Goal: Task Accomplishment & Management: Complete application form

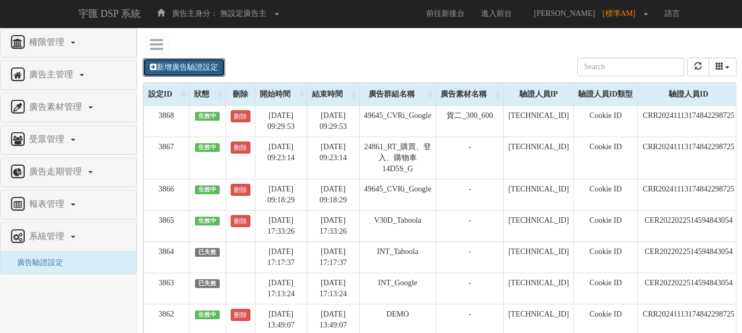
click at [209, 62] on link "新增廣告驗證設定" at bounding box center [184, 67] width 82 height 19
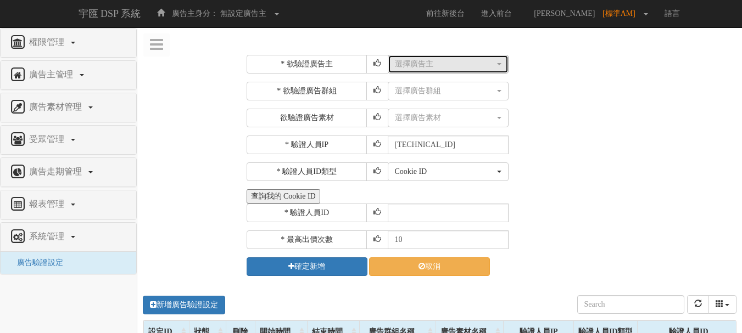
click at [422, 71] on button "選擇廣告主" at bounding box center [448, 64] width 121 height 19
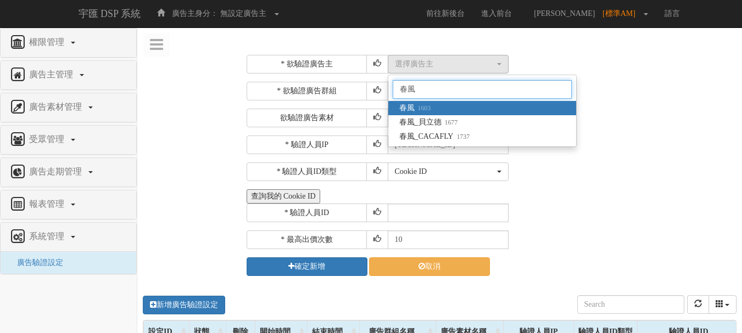
type input "春"
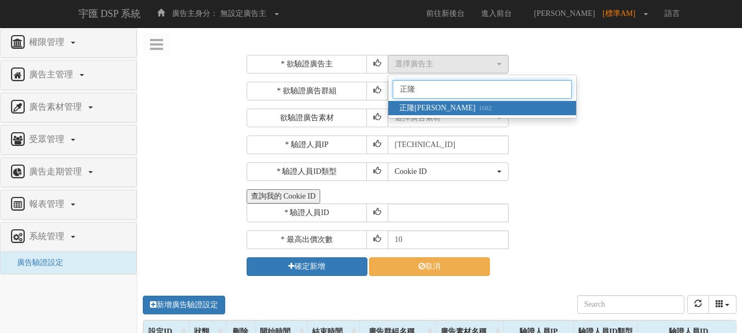
type input "正"
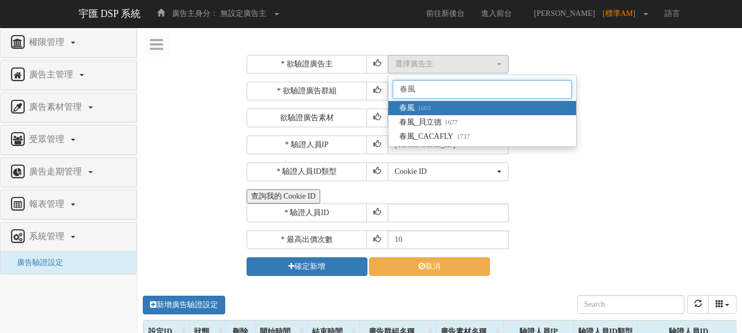
type input "春風"
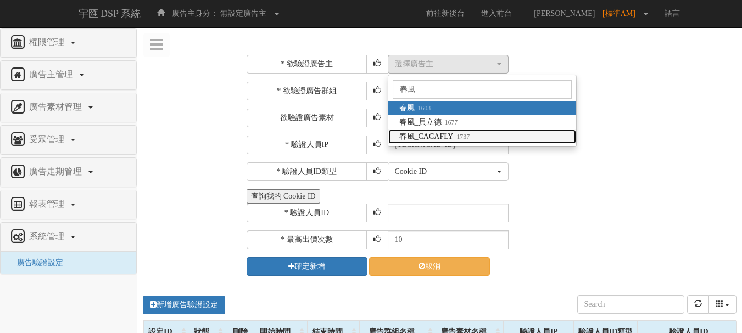
click at [482, 138] on link "春風_CACAFLY 1737" at bounding box center [482, 137] width 188 height 14
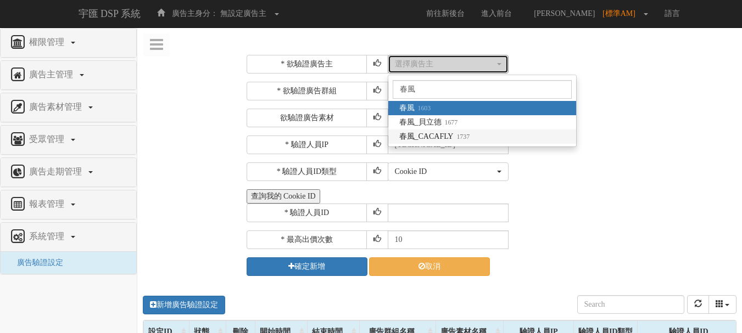
select select "1737"
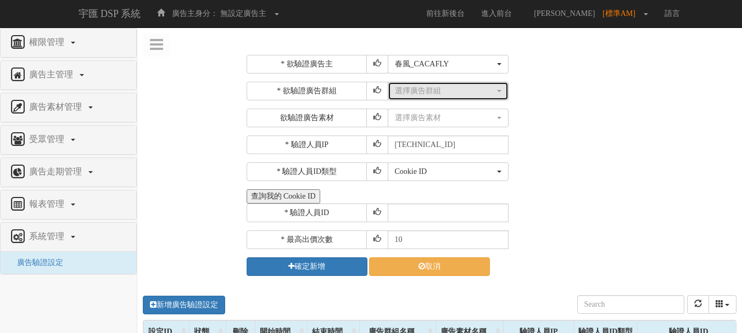
click at [465, 89] on div "選擇廣告群組" at bounding box center [445, 91] width 100 height 11
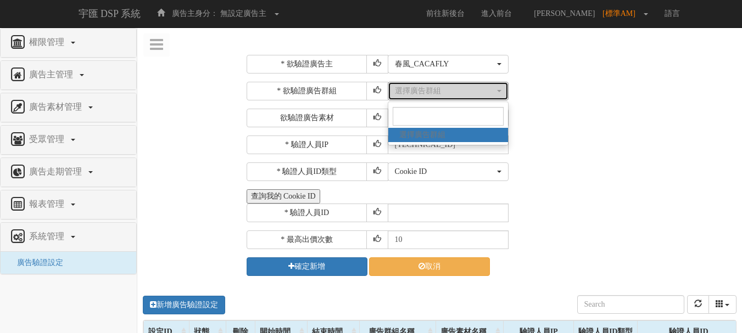
click at [464, 90] on div "選擇廣告群組" at bounding box center [445, 91] width 100 height 11
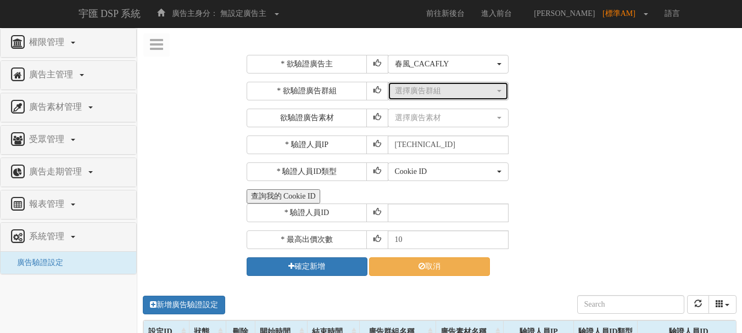
click at [464, 90] on div "選擇廣告群組" at bounding box center [445, 91] width 100 height 11
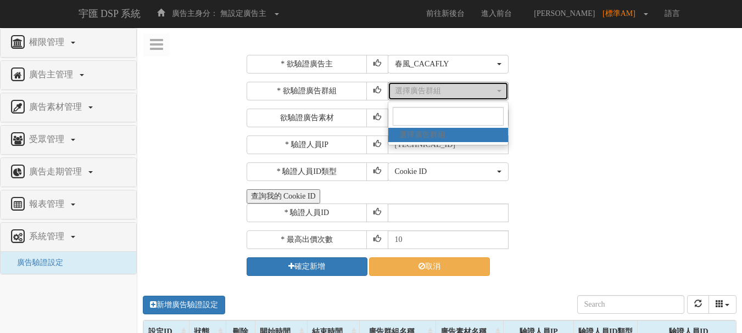
click at [464, 90] on div "選擇廣告群組" at bounding box center [445, 91] width 100 height 11
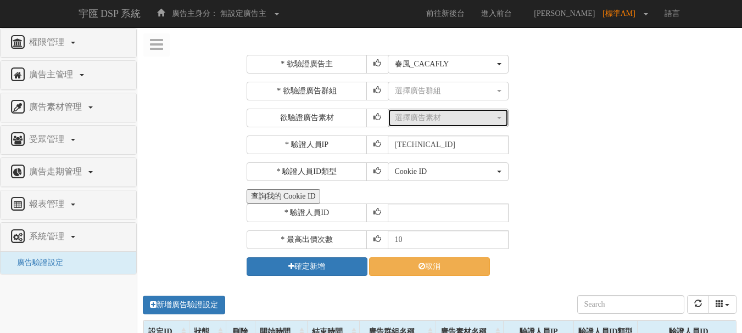
click at [449, 118] on div "選擇廣告素材" at bounding box center [445, 118] width 100 height 11
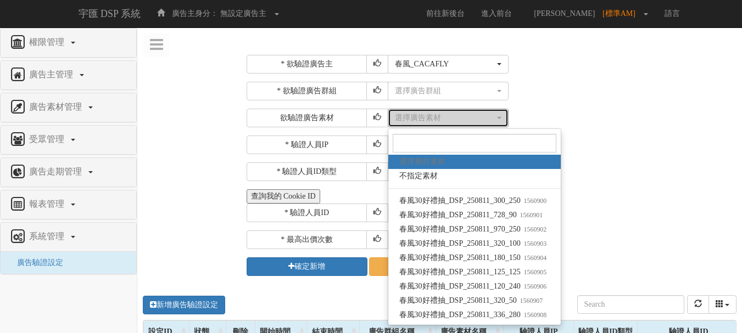
click at [449, 118] on div "選擇廣告素材" at bounding box center [445, 118] width 100 height 11
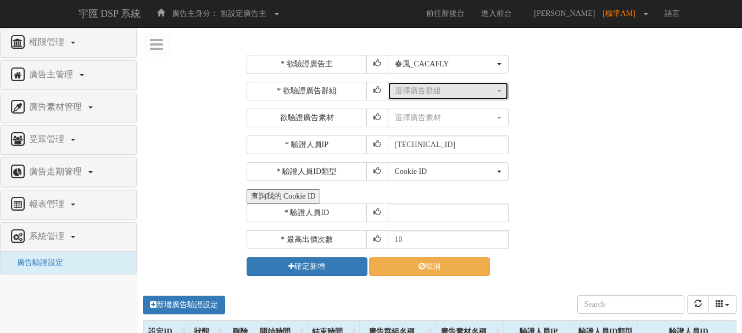
click at [453, 90] on div "選擇廣告群組" at bounding box center [445, 91] width 100 height 11
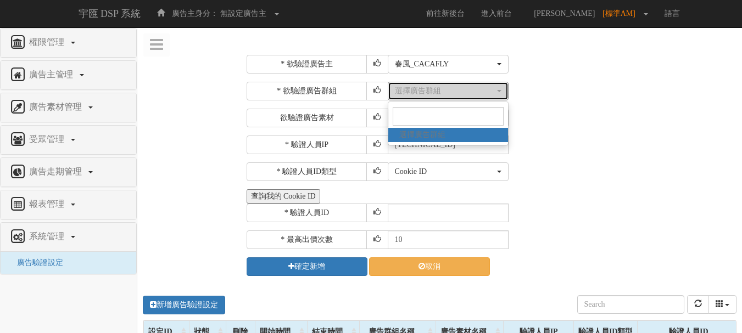
click at [453, 90] on div "選擇廣告群組" at bounding box center [445, 91] width 100 height 11
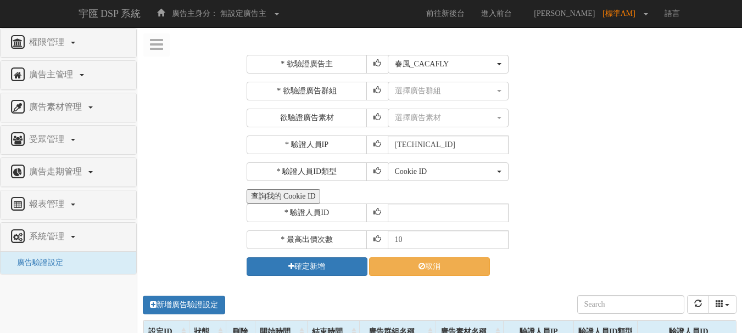
click at [555, 104] on div "* 欲驗證廣告群組 選擇廣告群組 選擇廣告群組 選擇廣告群組 欲驗證廣告素材 選擇廣告素材 不指定素材 春風30好禮抽_DSP_250811_300_250 …" at bounding box center [491, 105] width 488 height 46
click at [495, 97] on button "選擇廣告群組" at bounding box center [448, 91] width 121 height 19
